Goal: Task Accomplishment & Management: Manage account settings

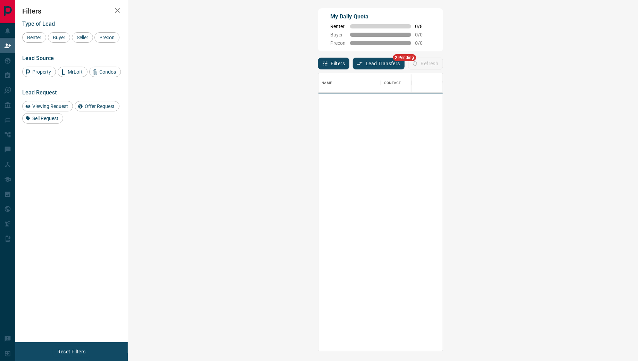
scroll to position [278, 495]
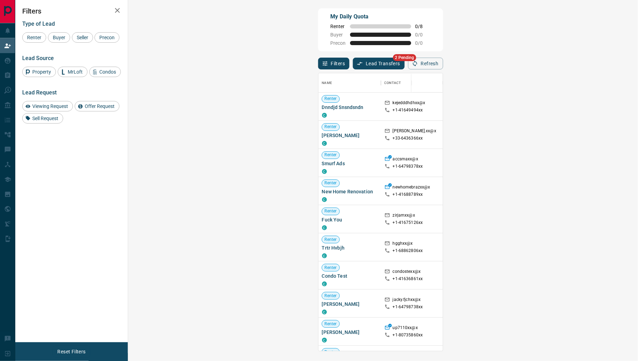
click at [353, 66] on button "Lead Transfers" at bounding box center [379, 64] width 52 height 12
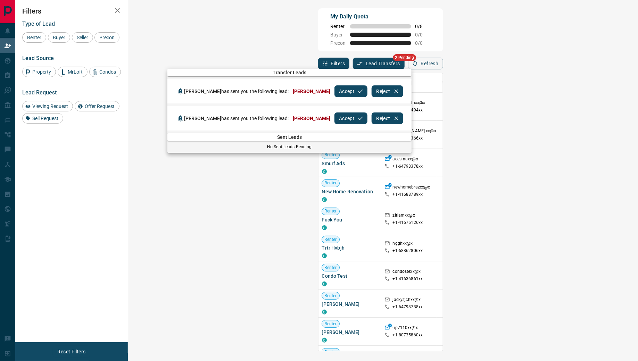
click at [335, 92] on button "Accept" at bounding box center [351, 91] width 33 height 12
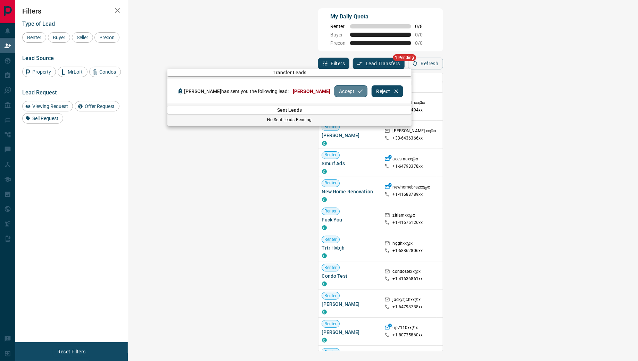
click at [335, 92] on button "Accept" at bounding box center [351, 91] width 33 height 12
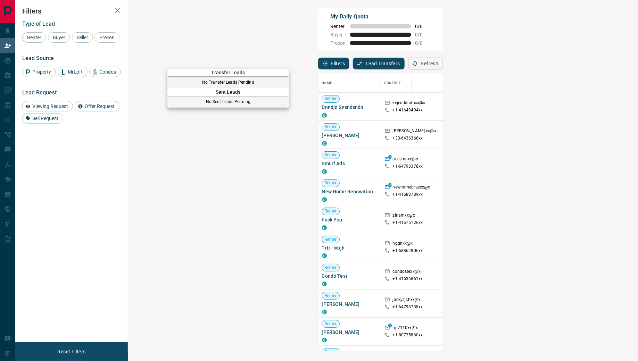
click at [10, 62] on div at bounding box center [319, 180] width 638 height 361
click at [2, 61] on div "My Leads" at bounding box center [32, 60] width 64 height 15
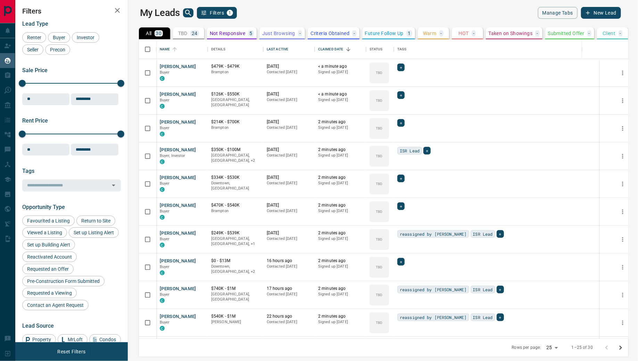
scroll to position [300, 507]
click at [273, 48] on div "Last Active" at bounding box center [278, 49] width 22 height 19
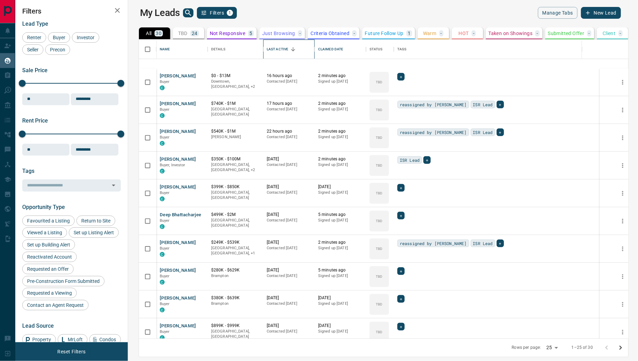
scroll to position [0, 0]
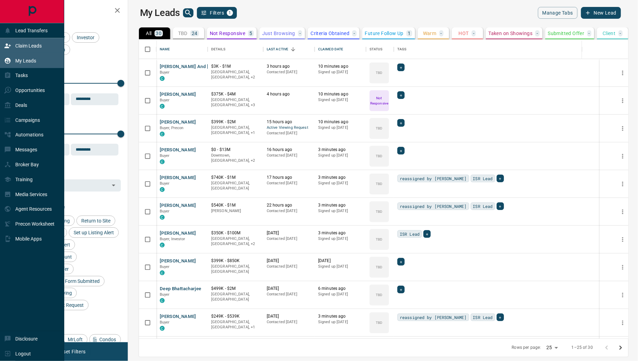
click at [34, 51] on div "Claim Leads" at bounding box center [32, 45] width 64 height 15
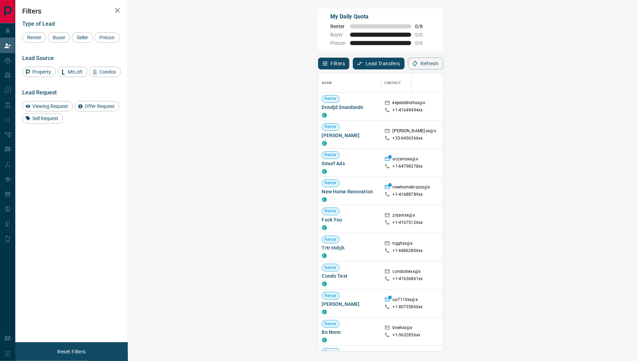
scroll to position [19, 0]
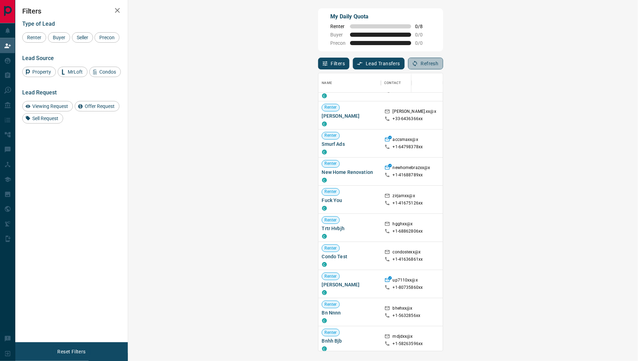
click at [443, 60] on button "Refresh" at bounding box center [425, 64] width 35 height 12
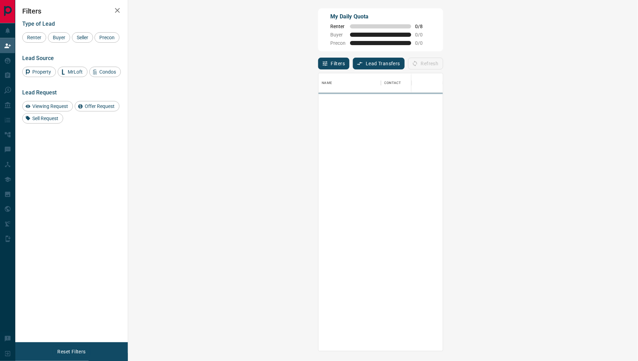
scroll to position [278, 495]
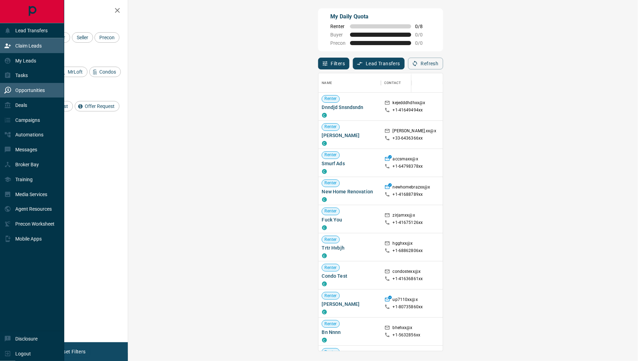
click at [4, 88] on icon at bounding box center [7, 90] width 7 height 7
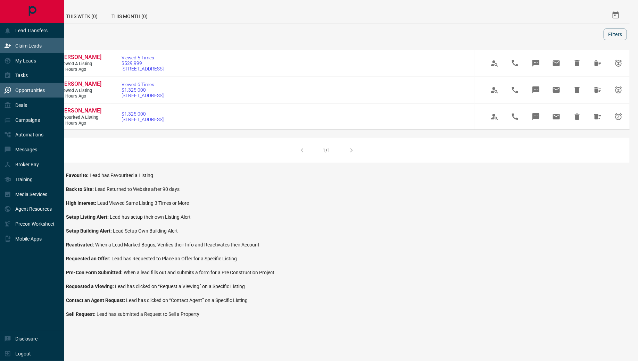
click at [10, 52] on div "Claim Leads" at bounding box center [32, 45] width 64 height 15
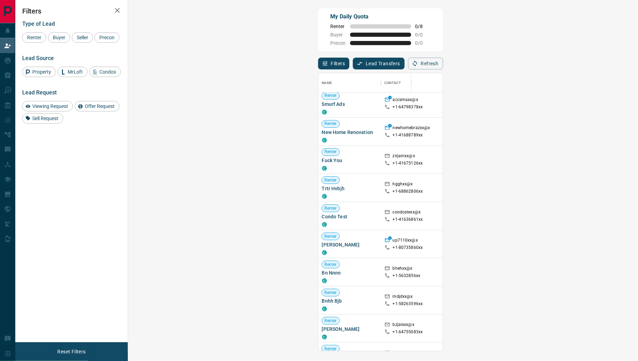
scroll to position [59, 1]
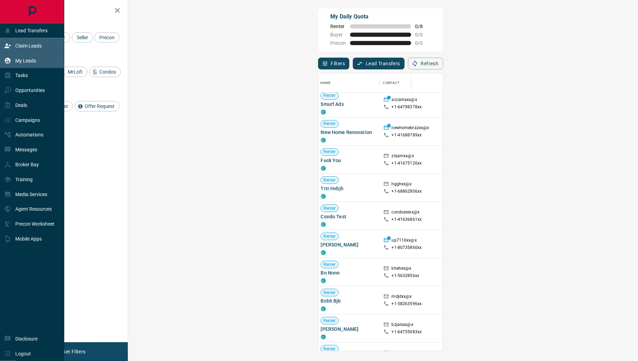
click at [24, 62] on p "My Leads" at bounding box center [25, 61] width 21 height 6
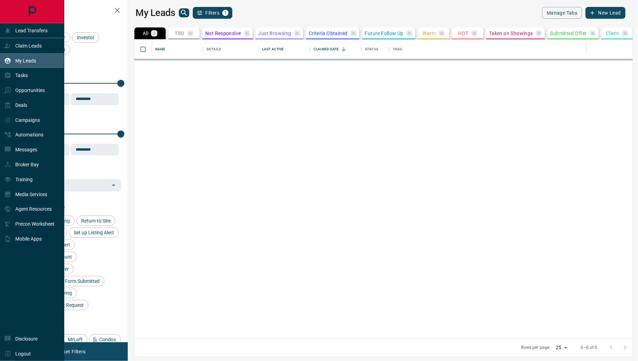
scroll to position [300, 507]
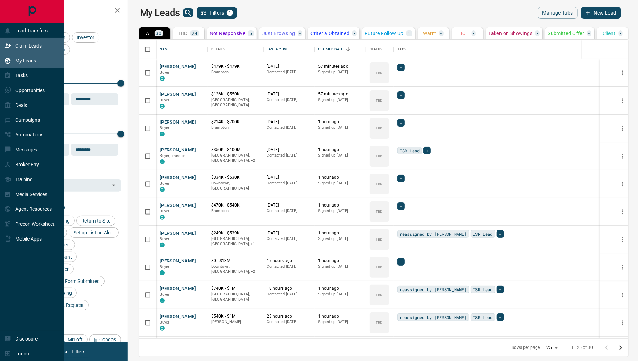
click at [12, 43] on div "Claim Leads" at bounding box center [23, 45] width 38 height 11
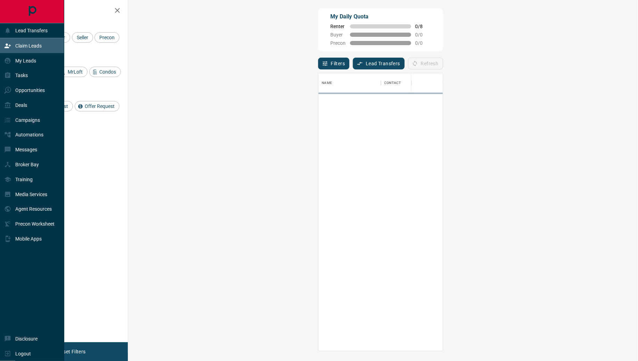
scroll to position [278, 495]
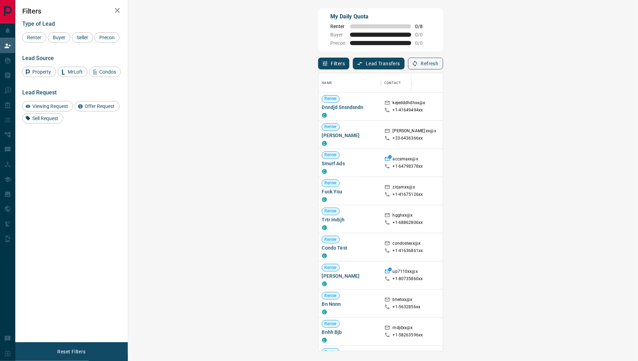
click at [443, 60] on button "Refresh" at bounding box center [425, 64] width 35 height 12
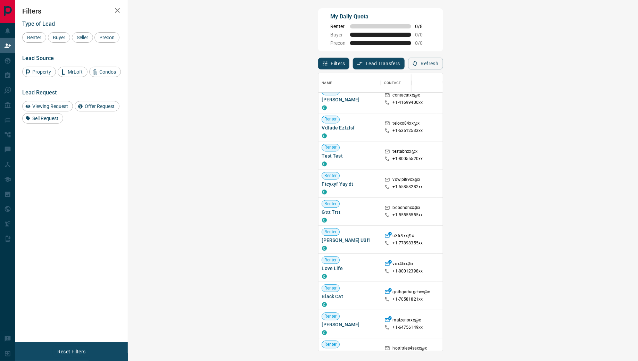
scroll to position [850, 0]
